Goal: Information Seeking & Learning: Learn about a topic

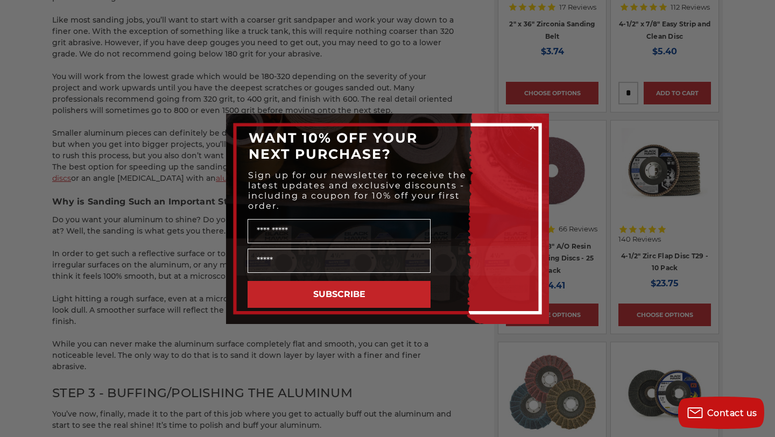
scroll to position [1029, 0]
click at [353, 349] on div "Close dialog WANT 10% OFF YOUR NEXT PURCHASE? Sign up for our newsletter to rec…" at bounding box center [387, 218] width 775 height 437
click at [534, 126] on circle "Close dialog" at bounding box center [533, 127] width 10 height 10
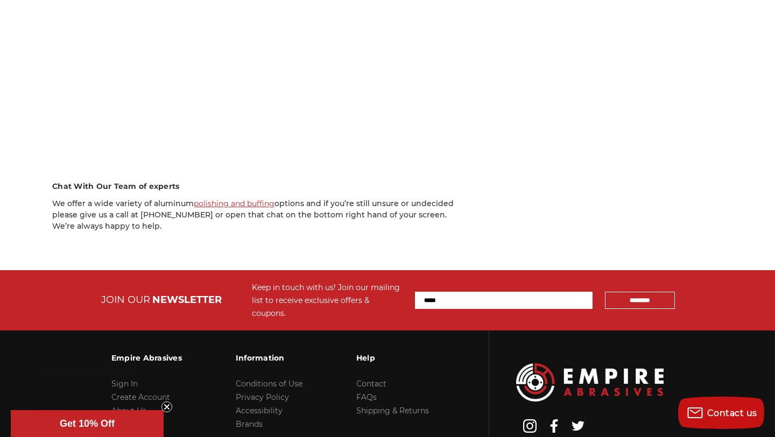
scroll to position [2057, 0]
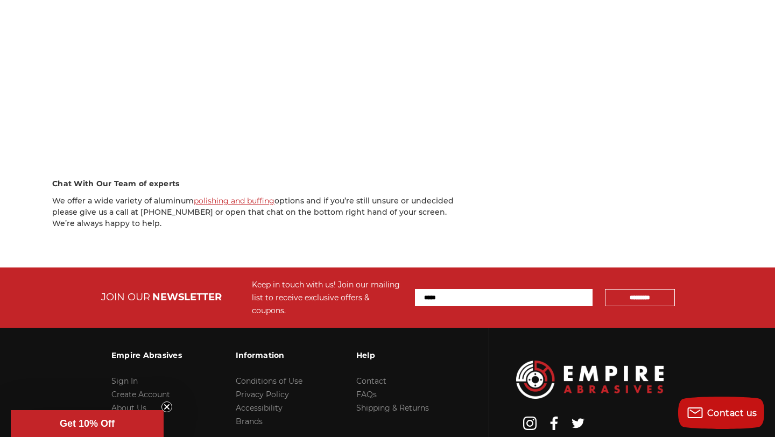
click at [170, 406] on circle "Close teaser" at bounding box center [167, 407] width 10 height 10
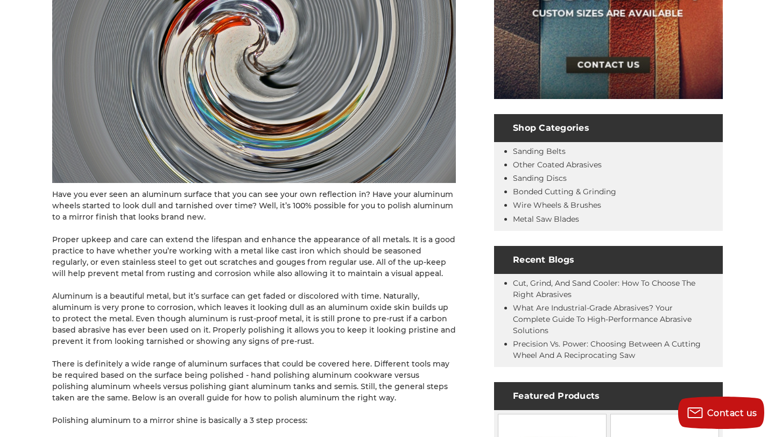
scroll to position [0, 0]
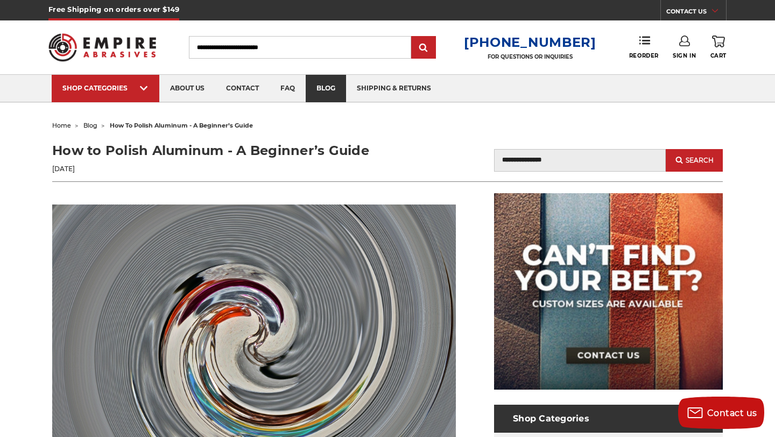
click at [325, 89] on link "blog" at bounding box center [326, 88] width 40 height 27
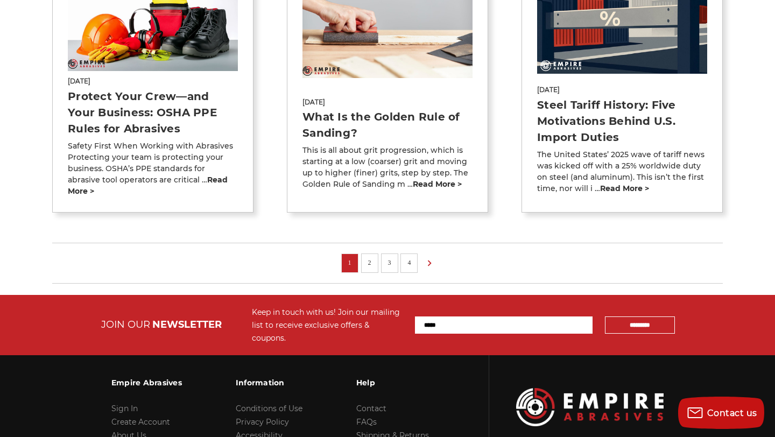
scroll to position [863, 0]
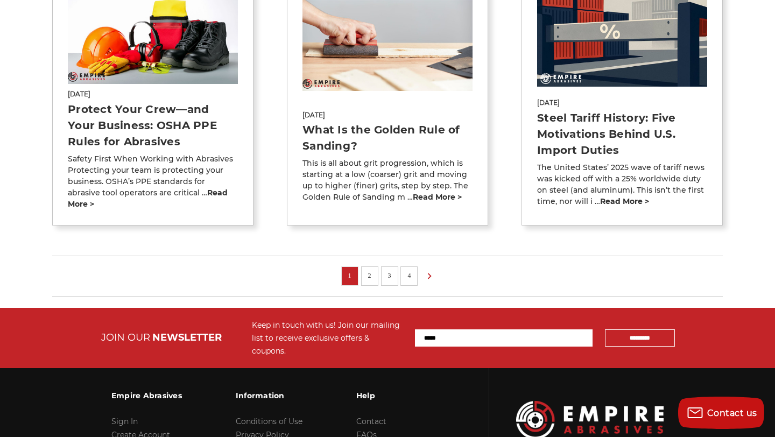
click at [408, 270] on link "4" at bounding box center [409, 276] width 11 height 12
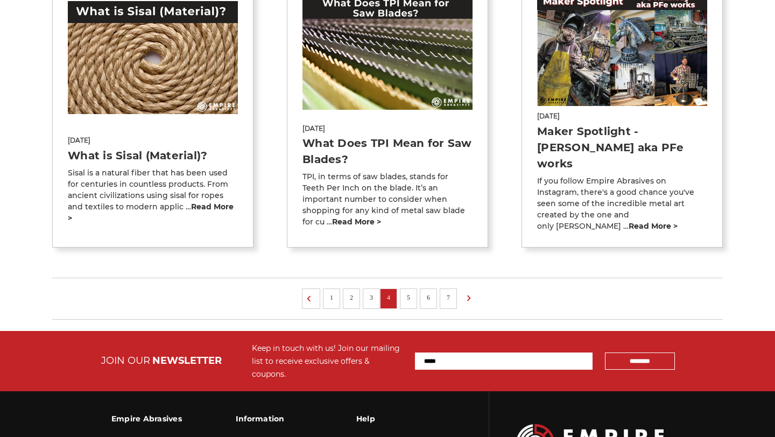
scroll to position [788, 0]
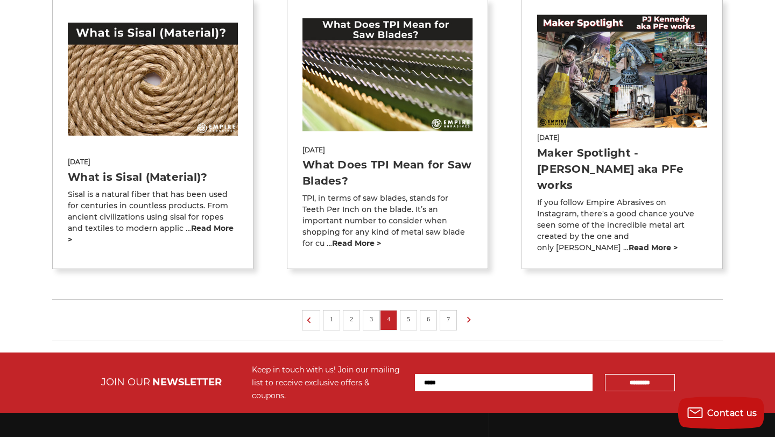
click at [449, 313] on link "7" at bounding box center [448, 319] width 11 height 12
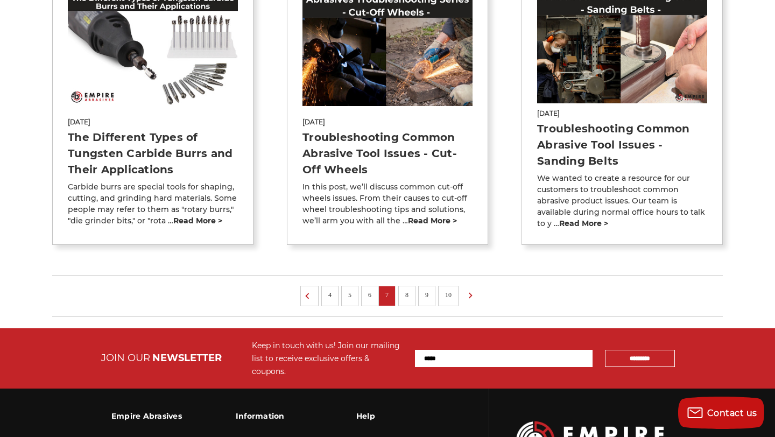
scroll to position [844, 0]
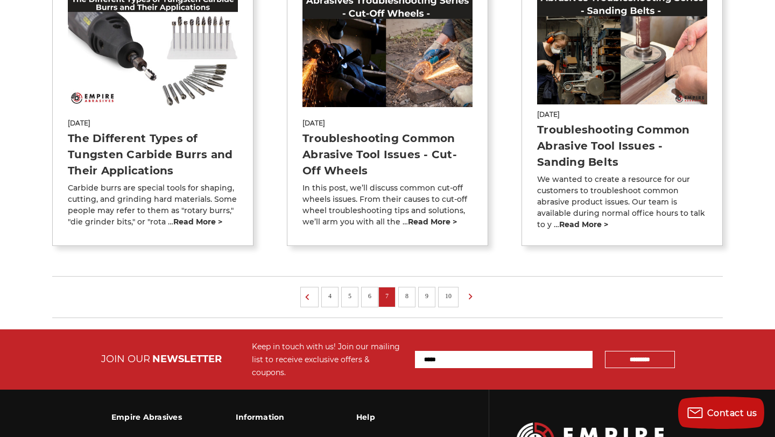
click at [449, 296] on link "10" at bounding box center [448, 296] width 14 height 12
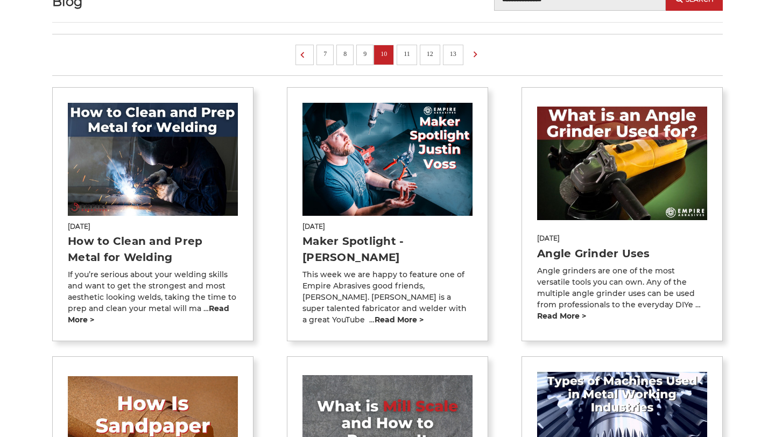
scroll to position [135, 0]
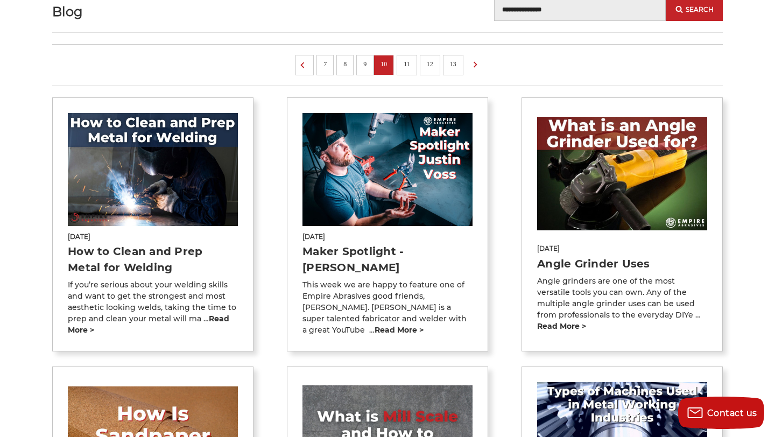
click at [449, 65] on link "13" at bounding box center [453, 64] width 14 height 12
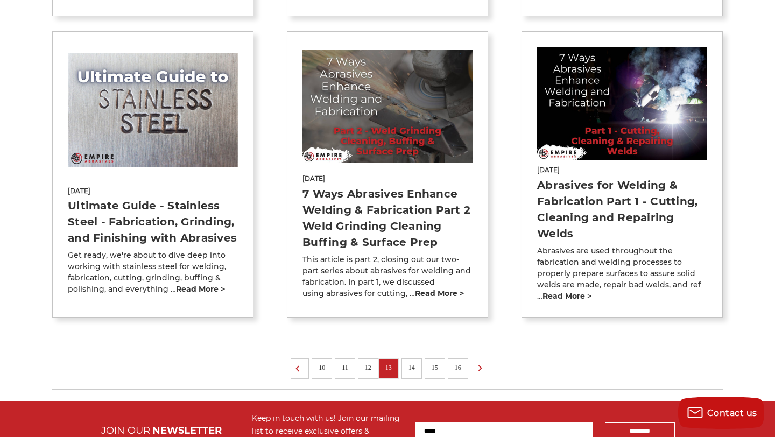
scroll to position [925, 0]
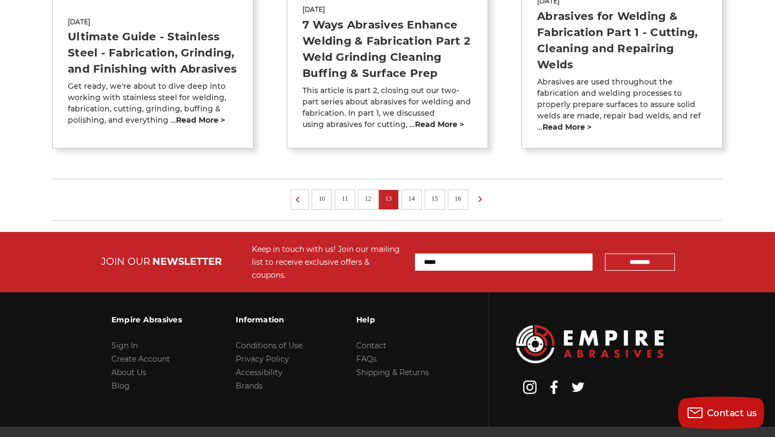
click at [459, 201] on link "16" at bounding box center [458, 199] width 14 height 12
